Goal: Transaction & Acquisition: Purchase product/service

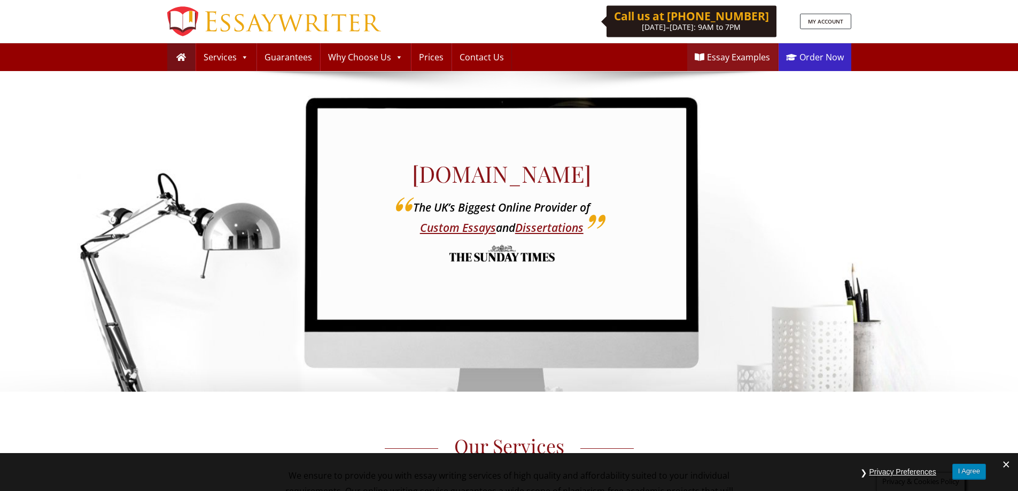
click at [812, 51] on link "Order Now" at bounding box center [815, 57] width 73 height 28
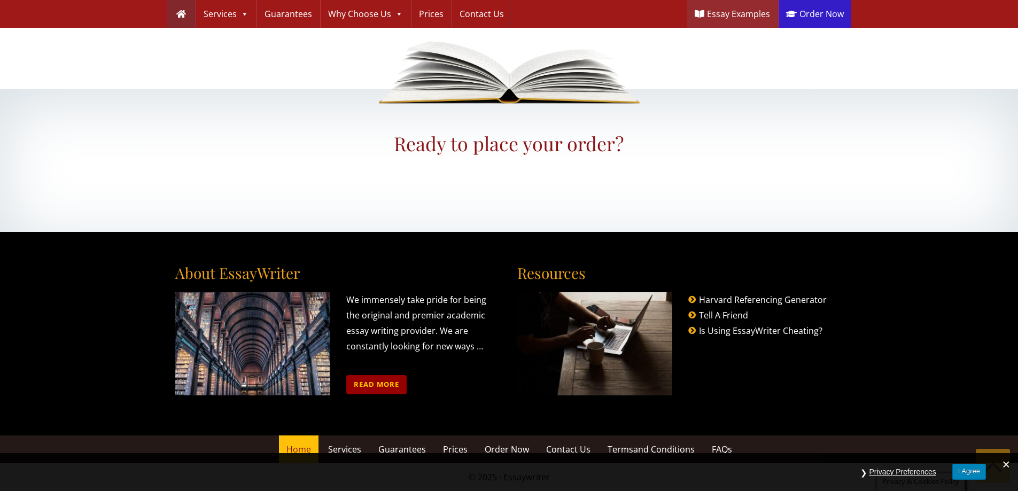
scroll to position [1236, 0]
click at [377, 382] on link "Read more" at bounding box center [376, 384] width 60 height 19
click at [737, 298] on link "Harvard Referencing Generator" at bounding box center [763, 300] width 128 height 12
click at [734, 314] on link "Tell A Friend" at bounding box center [723, 315] width 49 height 12
click at [734, 329] on link "Is Using EssayWriter Cheating?" at bounding box center [760, 331] width 123 height 12
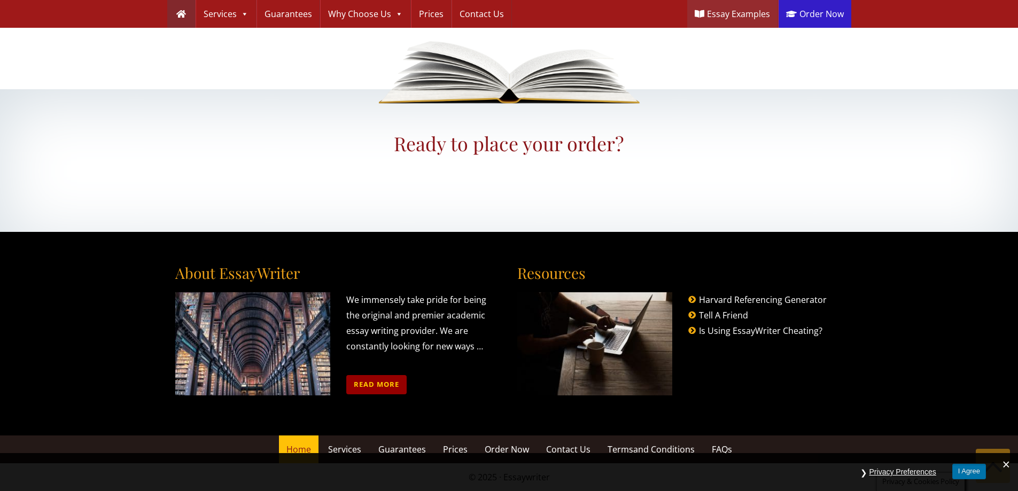
click at [958, 470] on button "I Agree" at bounding box center [969, 471] width 34 height 15
click at [901, 472] on button "Privacy Preferences" at bounding box center [902, 472] width 77 height 17
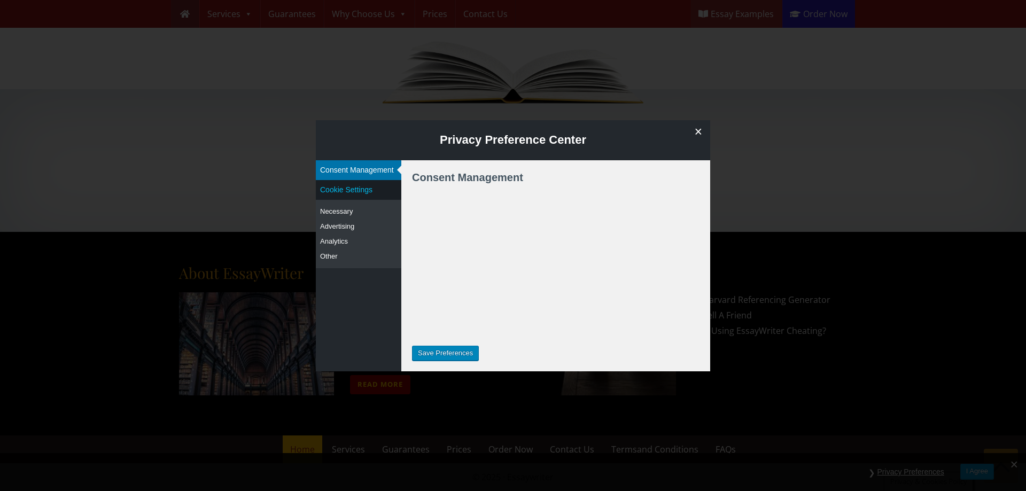
click at [324, 200] on button "Cookie Settings" at bounding box center [359, 190] width 86 height 20
click at [697, 128] on span at bounding box center [698, 131] width 24 height 23
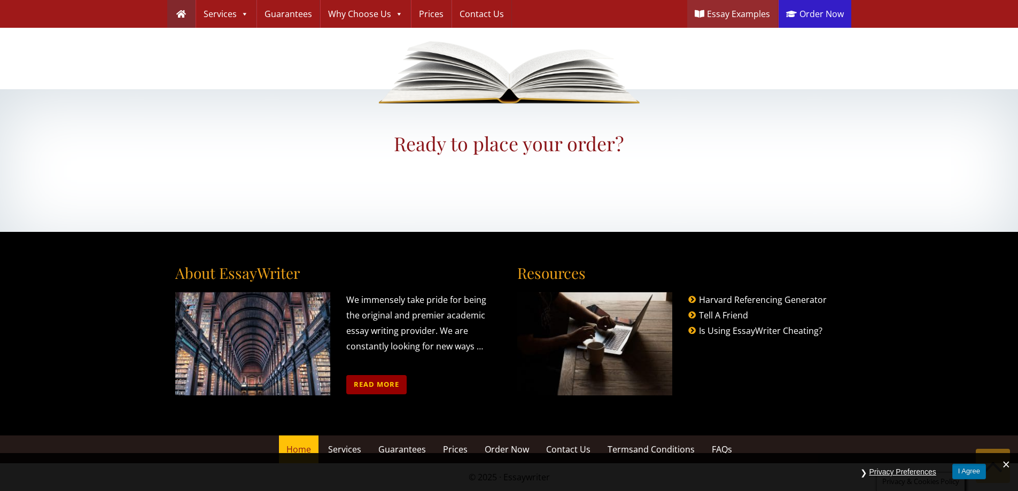
click at [969, 469] on button "I Agree" at bounding box center [969, 471] width 34 height 15
click at [722, 444] on span "FAQs" at bounding box center [722, 450] width 20 height 12
click at [661, 447] on span "and Conditions" at bounding box center [663, 450] width 61 height 12
click at [566, 446] on span "Contact Us" at bounding box center [568, 450] width 44 height 12
click at [494, 444] on span "Order Now" at bounding box center [507, 450] width 44 height 12
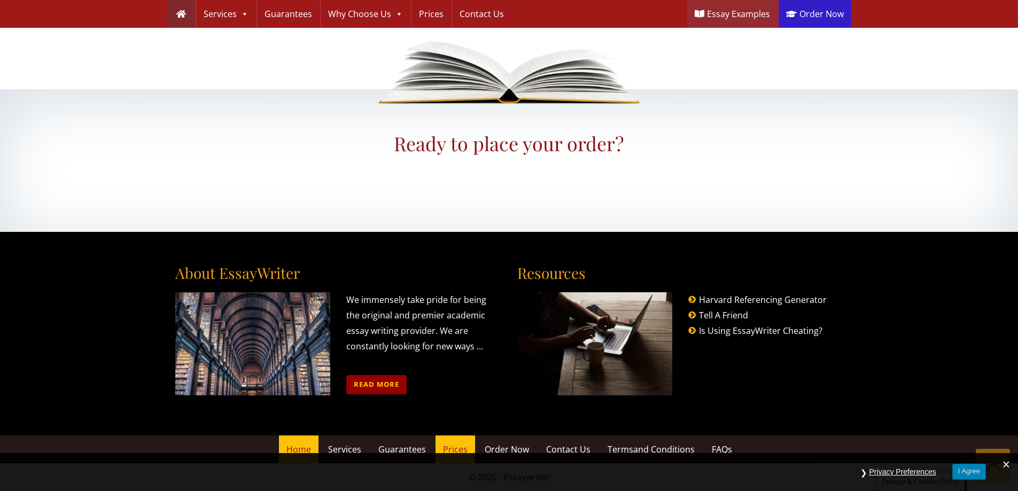
click at [461, 443] on link "Prices" at bounding box center [456, 450] width 40 height 28
click at [426, 443] on link "Guarantees" at bounding box center [402, 450] width 63 height 28
click at [346, 445] on span "Services" at bounding box center [344, 450] width 33 height 12
click at [297, 443] on link "Home" at bounding box center [299, 450] width 40 height 28
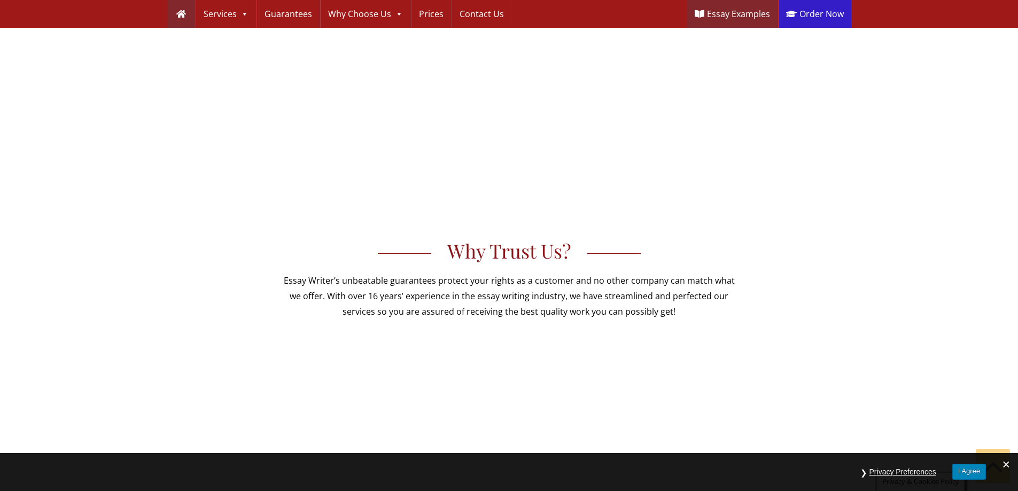
scroll to position [594, 0]
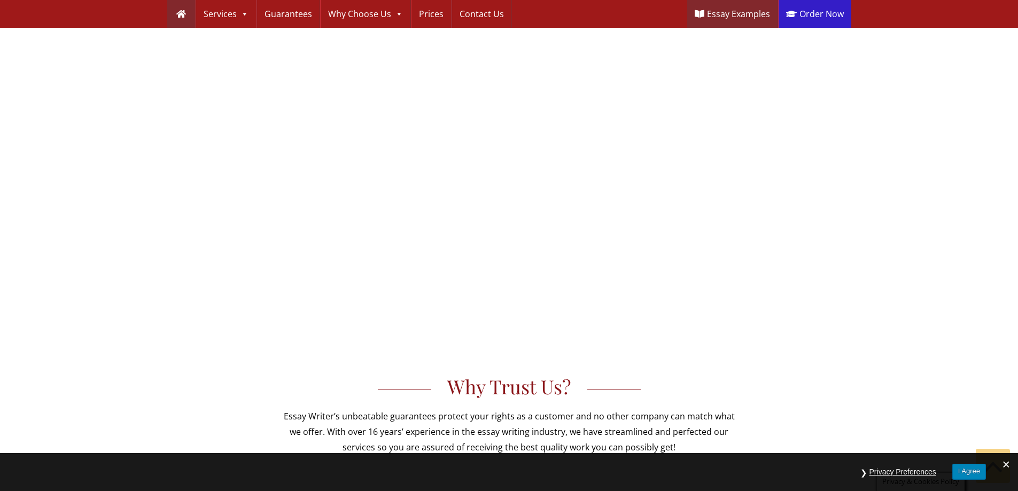
click at [733, 22] on link "Essay Examples" at bounding box center [732, 14] width 90 height 28
click at [467, 15] on link "Contact Us" at bounding box center [481, 14] width 59 height 28
click at [431, 15] on link "Prices" at bounding box center [431, 14] width 40 height 28
click at [376, 15] on link "Why Choose Us" at bounding box center [366, 14] width 90 height 28
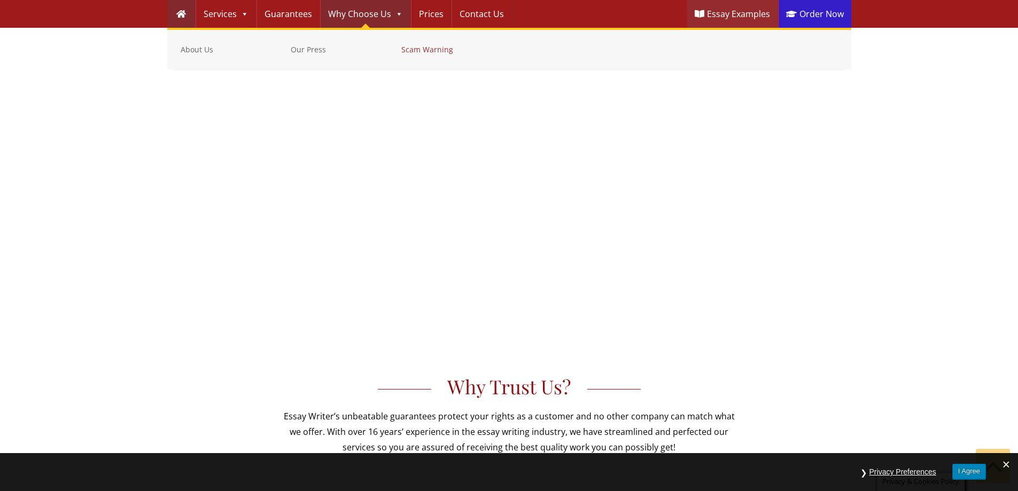
click at [428, 51] on link "Scam Warning" at bounding box center [453, 49] width 105 height 13
click at [327, 50] on link "Our Press" at bounding box center [343, 49] width 105 height 13
click at [200, 50] on link "About Us" at bounding box center [233, 49] width 105 height 13
click at [278, 14] on link "Guarantees" at bounding box center [288, 14] width 63 height 28
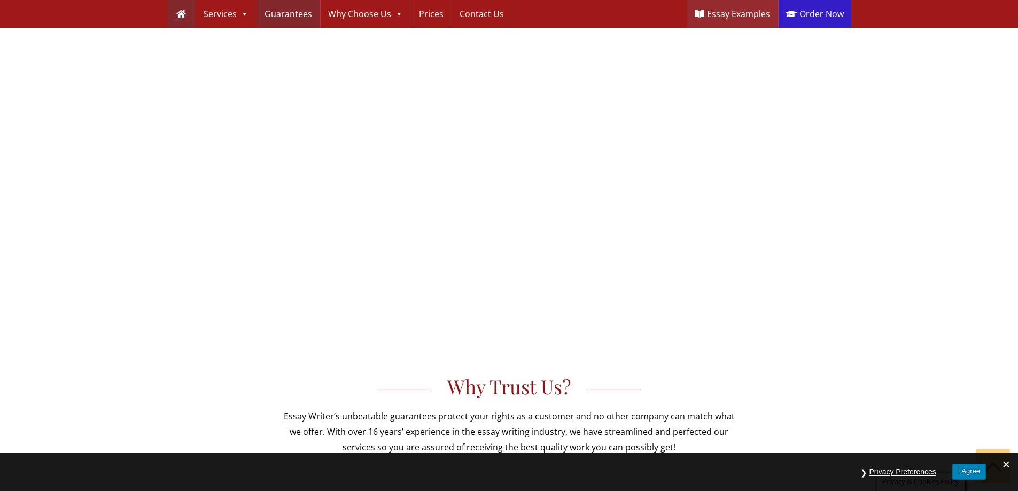
click at [281, 14] on link "Guarantees" at bounding box center [288, 14] width 63 height 28
